Goal: Information Seeking & Learning: Learn about a topic

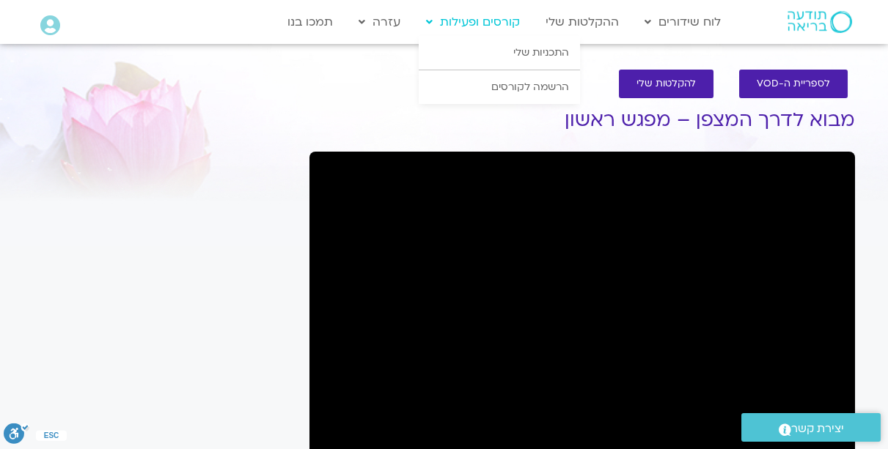
drag, startPoint x: 489, startPoint y: 61, endPoint x: 490, endPoint y: 20, distance: 41.1
drag, startPoint x: 490, startPoint y: 20, endPoint x: 523, endPoint y: 85, distance: 73.1
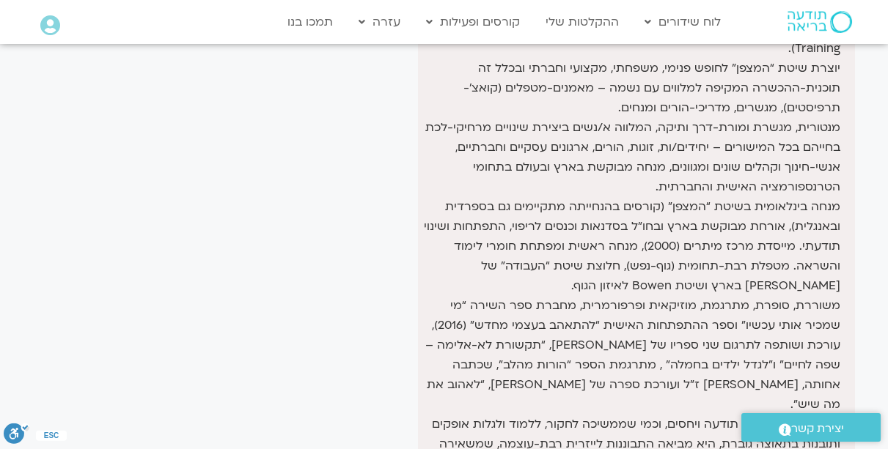
scroll to position [293, 0]
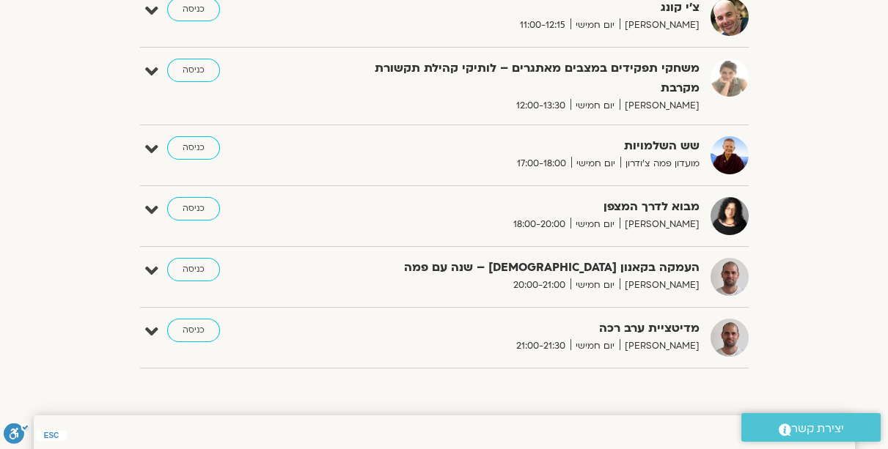
scroll to position [209, 0]
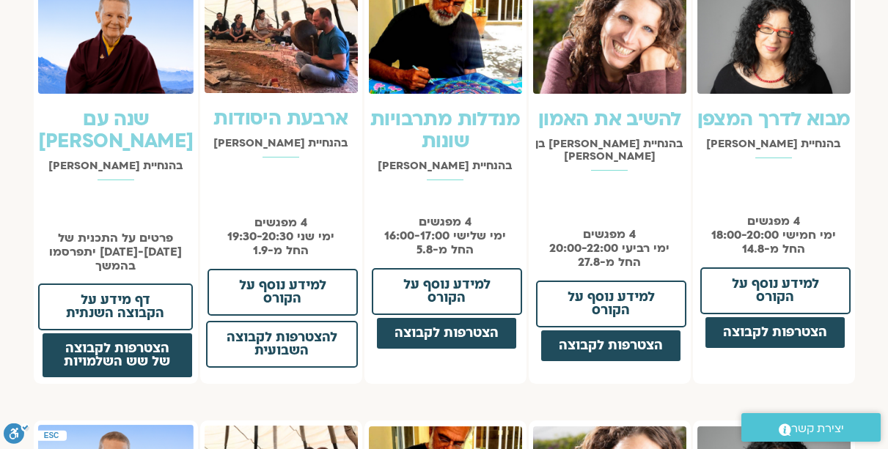
scroll to position [1215, 0]
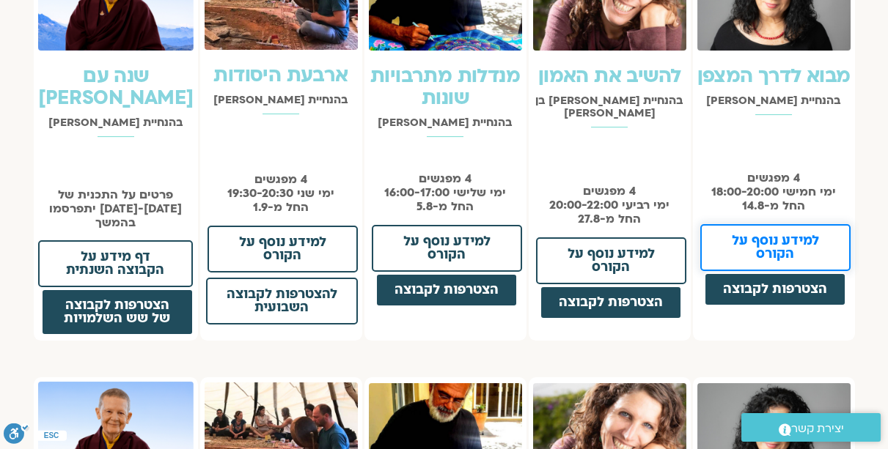
click at [772, 237] on span "למידע נוסף על הקורס" at bounding box center [775, 248] width 112 height 26
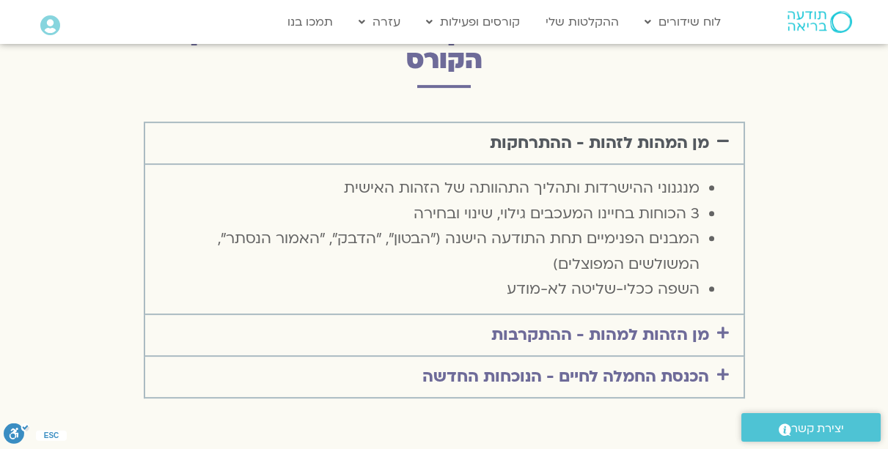
scroll to position [2220, 0]
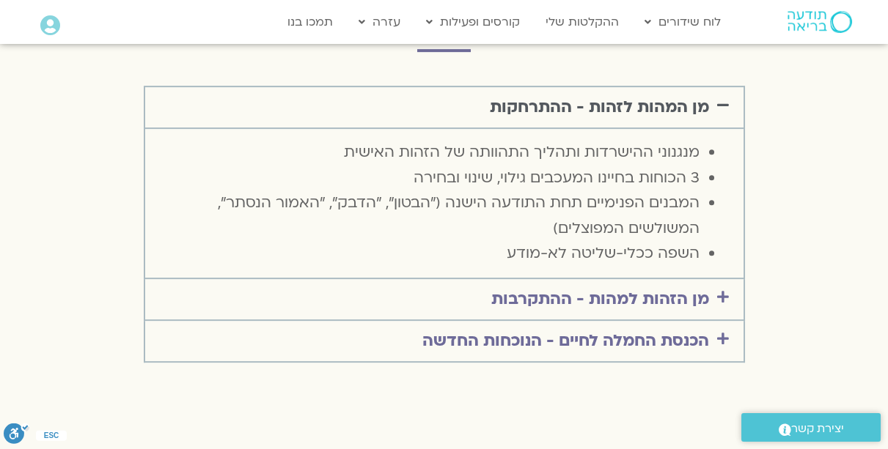
click at [724, 290] on span at bounding box center [719, 297] width 20 height 15
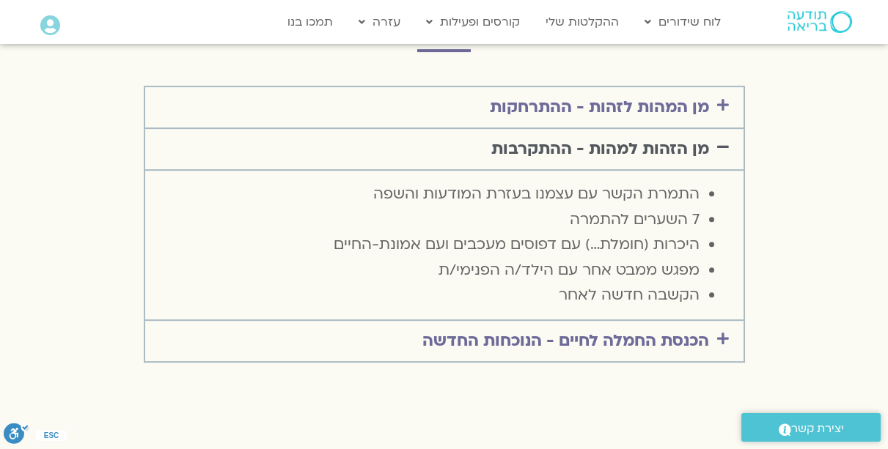
click at [589, 330] on link "הכנסת החמלה לחיים - הנוכחות החדשה" at bounding box center [565, 341] width 287 height 22
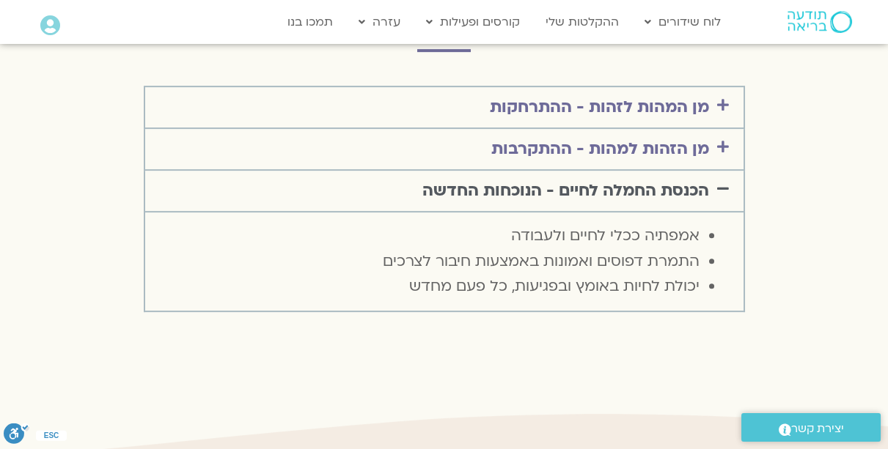
scroll to position [1843, 0]
